Goal: Information Seeking & Learning: Find contact information

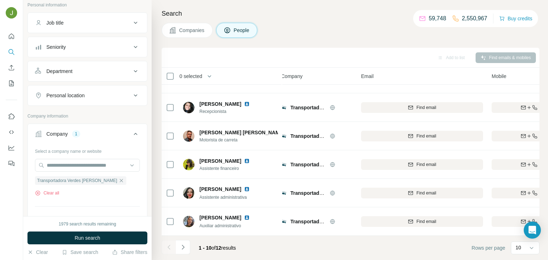
scroll to position [45, 0]
click at [39, 192] on icon "button" at bounding box center [38, 193] width 6 height 6
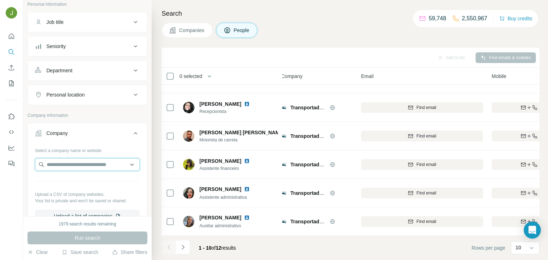
click at [63, 167] on input "text" at bounding box center [87, 164] width 105 height 13
paste input "**********"
type input "**********"
click at [93, 181] on p "Strategic Minerals" at bounding box center [75, 180] width 40 height 7
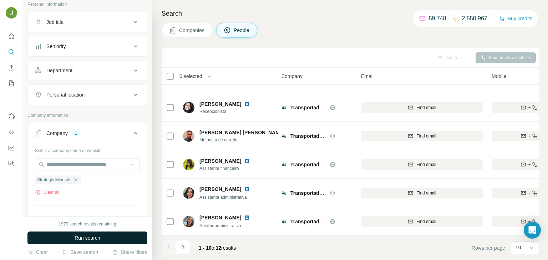
click at [103, 239] on button "Run search" at bounding box center [87, 238] width 120 height 13
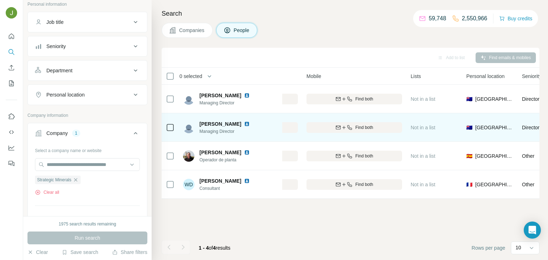
scroll to position [0, 194]
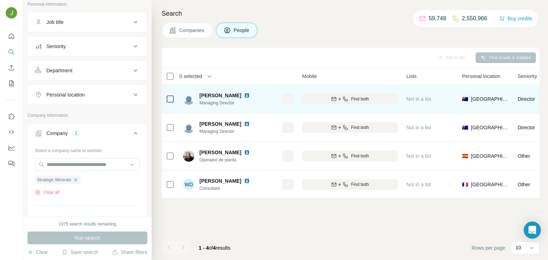
click at [364, 100] on span "Find both" at bounding box center [360, 99] width 18 height 6
click at [367, 127] on span "Find both" at bounding box center [360, 128] width 18 height 6
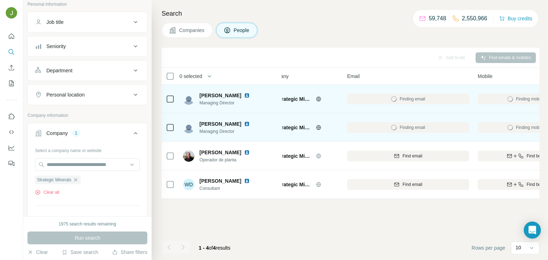
scroll to position [0, 0]
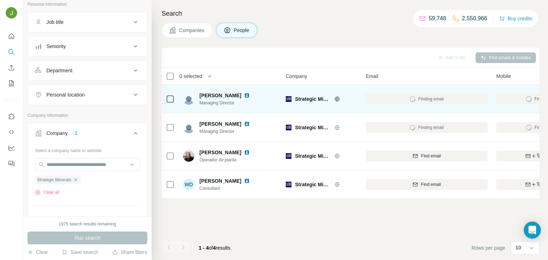
click at [244, 94] on img at bounding box center [247, 96] width 6 height 6
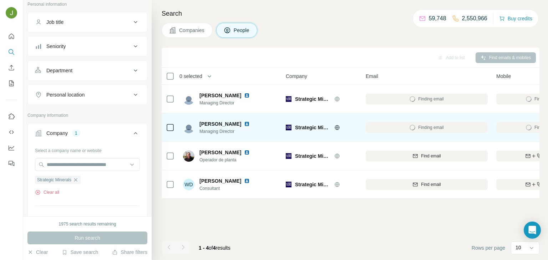
click at [244, 123] on img at bounding box center [247, 124] width 6 height 6
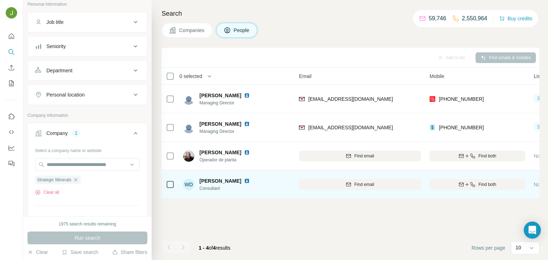
scroll to position [0, 78]
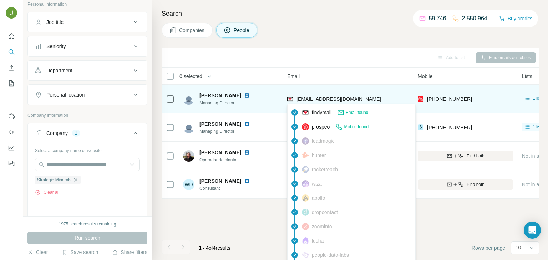
click at [341, 98] on span "[EMAIL_ADDRESS][DOMAIN_NAME]" at bounding box center [338, 99] width 85 height 6
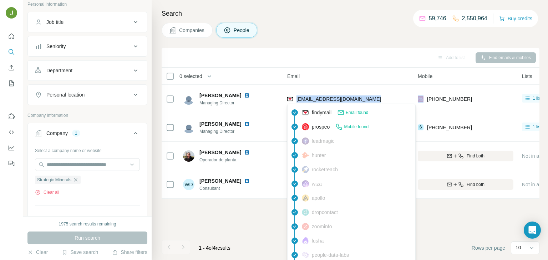
click at [251, 238] on footer "1 - 4 of 4 results Rows per page 10" at bounding box center [351, 248] width 378 height 24
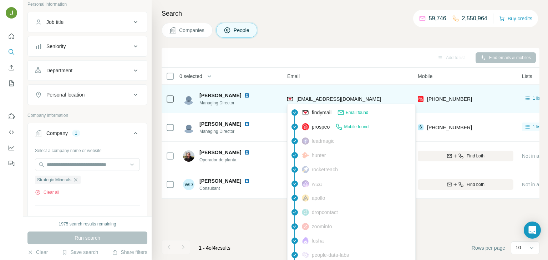
click at [310, 96] on span "[EMAIL_ADDRESS][DOMAIN_NAME]" at bounding box center [338, 99] width 85 height 6
copy span "[EMAIL_ADDRESS][DOMAIN_NAME]"
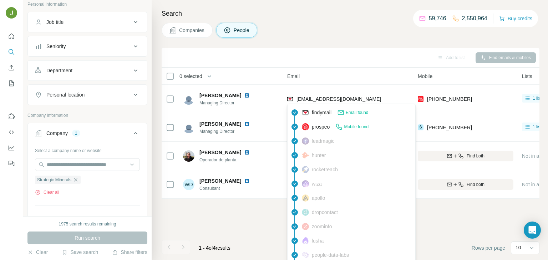
click at [252, 213] on div "Add to list Find emails & mobiles 0 selected People Company Email Mobile Lists …" at bounding box center [351, 154] width 378 height 213
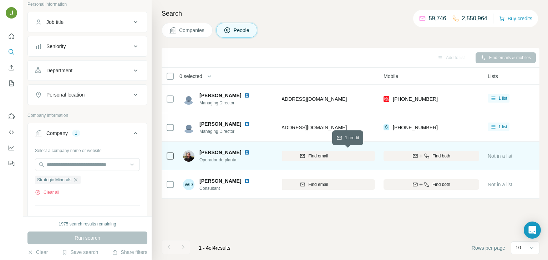
scroll to position [0, 118]
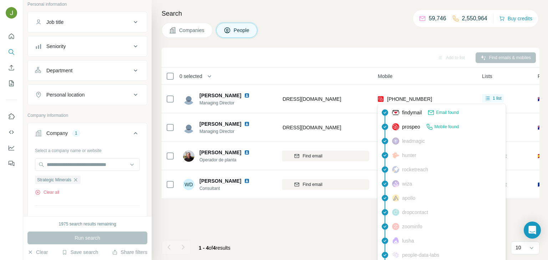
click at [400, 98] on span "[PHONE_NUMBER]" at bounding box center [409, 99] width 45 height 6
copy span "61414727965"
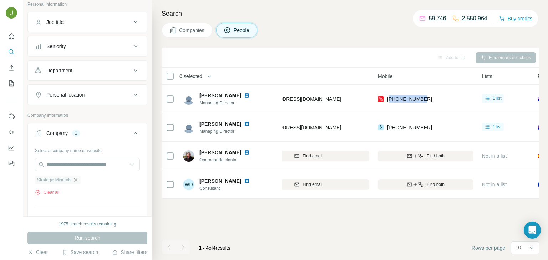
click at [77, 181] on icon "button" at bounding box center [76, 180] width 6 height 6
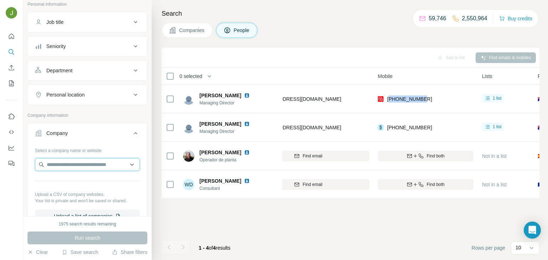
click at [70, 164] on input "text" at bounding box center [87, 164] width 105 height 13
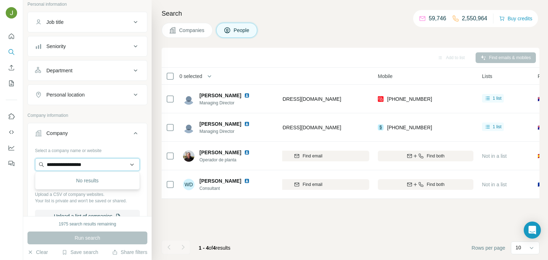
click at [97, 166] on input "**********" at bounding box center [87, 164] width 105 height 13
paste input "text"
type input "**********"
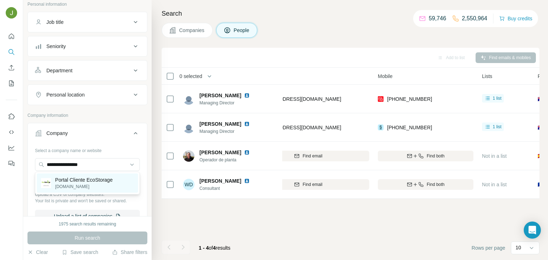
click at [98, 190] on div "Portal Cliente EcoStorage [DOMAIN_NAME]" at bounding box center [87, 183] width 101 height 19
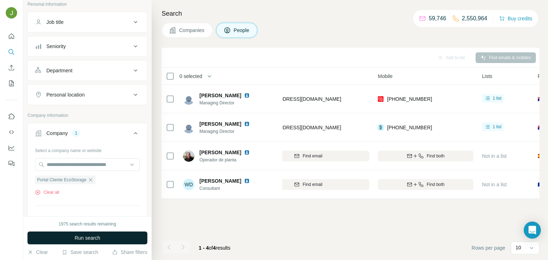
click at [105, 239] on button "Run search" at bounding box center [87, 238] width 120 height 13
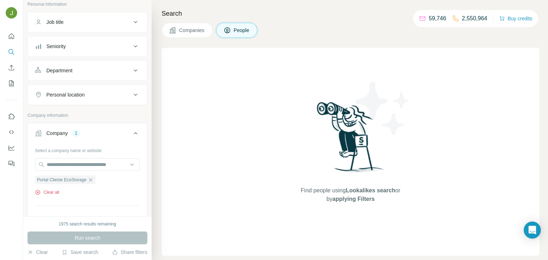
click at [57, 191] on button "Clear all" at bounding box center [47, 192] width 24 height 6
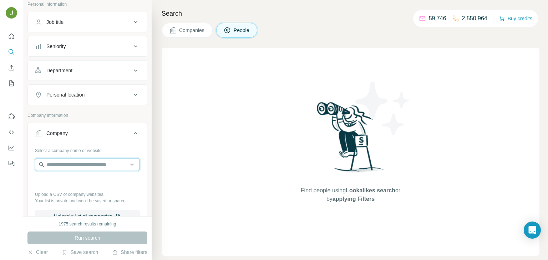
click at [59, 166] on input "text" at bounding box center [87, 164] width 105 height 13
paste input "**********"
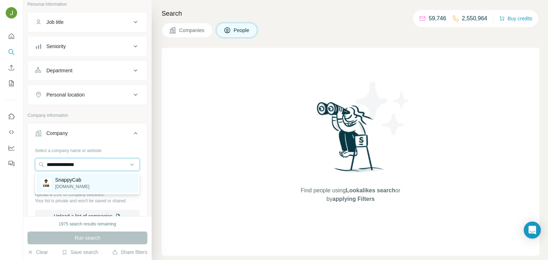
type input "**********"
click at [77, 183] on p "SnappyCab" at bounding box center [72, 180] width 34 height 7
